Goal: Information Seeking & Learning: Find specific page/section

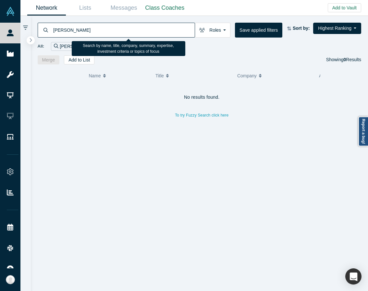
click at [53, 30] on input "anku tomar" at bounding box center [124, 29] width 142 height 15
drag, startPoint x: 64, startPoint y: 29, endPoint x: 35, endPoint y: 26, distance: 29.4
click at [36, 26] on div "anku tomar Roles Founders Faculty Mentors Alumni Mentor Angels VCs Corporate In…" at bounding box center [199, 40] width 337 height 49
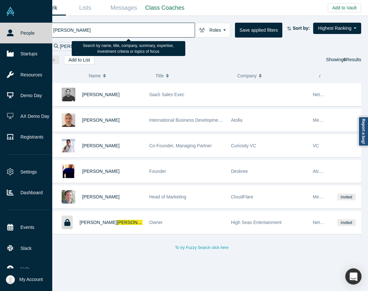
drag, startPoint x: 91, startPoint y: 32, endPoint x: 15, endPoint y: 21, distance: 76.6
click at [16, 22] on div "People Startups Resources Demo Day AX Demo Day Registrants Settings Dashboard E…" at bounding box center [184, 145] width 368 height 291
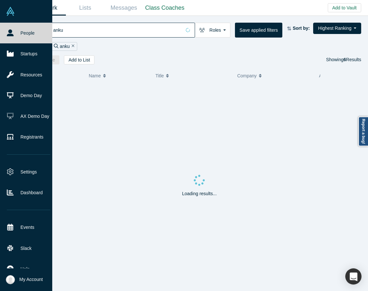
type input "anku"
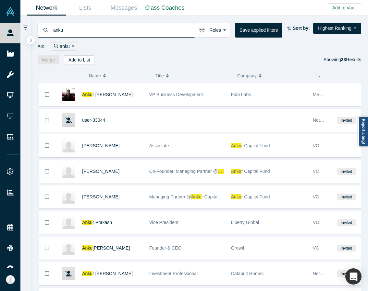
click at [219, 58] on div "Merge Add to List Showing 33 Results" at bounding box center [199, 59] width 323 height 9
click at [134, 61] on div "Merge Add to List Showing 33 Results" at bounding box center [199, 59] width 323 height 9
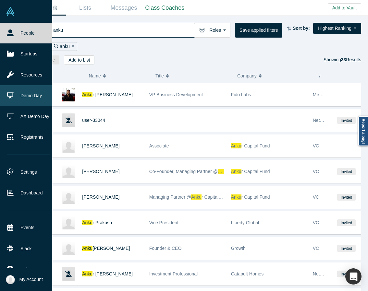
click at [31, 94] on link "Demo Day" at bounding box center [28, 95] width 57 height 21
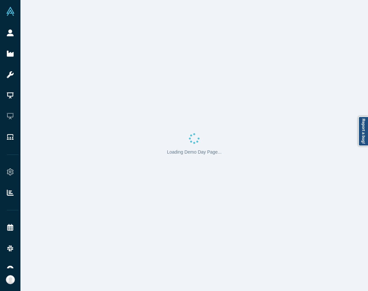
click at [267, 175] on div "Loading Demo Day Page..." at bounding box center [193, 145] width 347 height 291
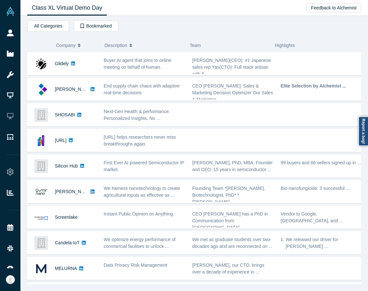
click at [232, 25] on div "All Categories AI Gen ai Biotech (Biotechnology) Digital Twin Health Tech LLM S…" at bounding box center [194, 27] width 334 height 14
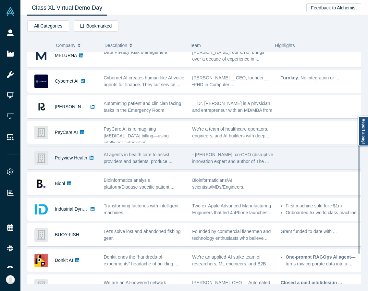
scroll to position [229, 0]
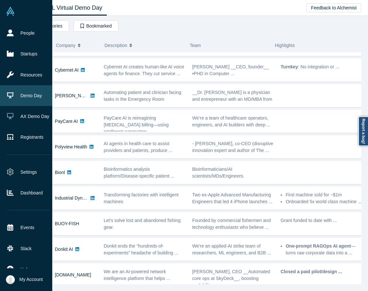
click at [21, 92] on link "Demo Day" at bounding box center [28, 95] width 57 height 21
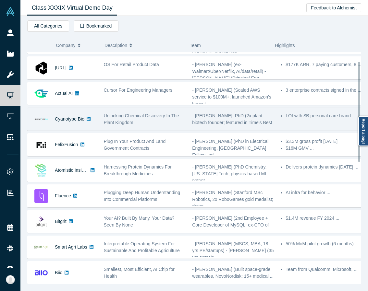
scroll to position [32, 0]
